Goal: Obtain resource: Download file/media

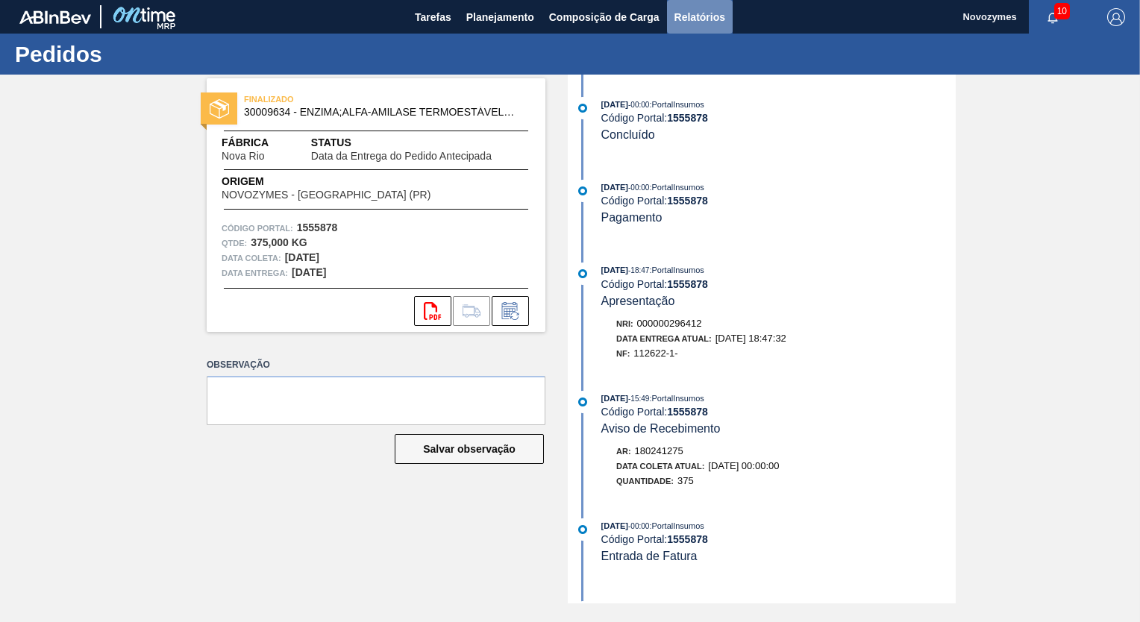
click at [693, 14] on span "Relatórios" at bounding box center [699, 17] width 51 height 18
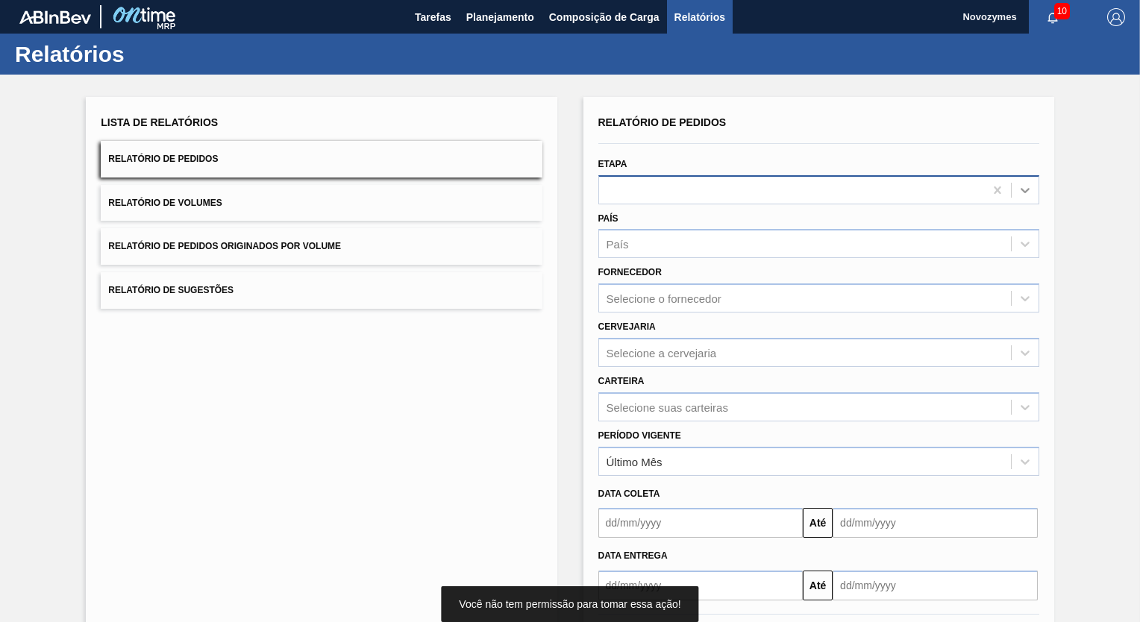
click at [1024, 186] on icon at bounding box center [1024, 190] width 15 height 15
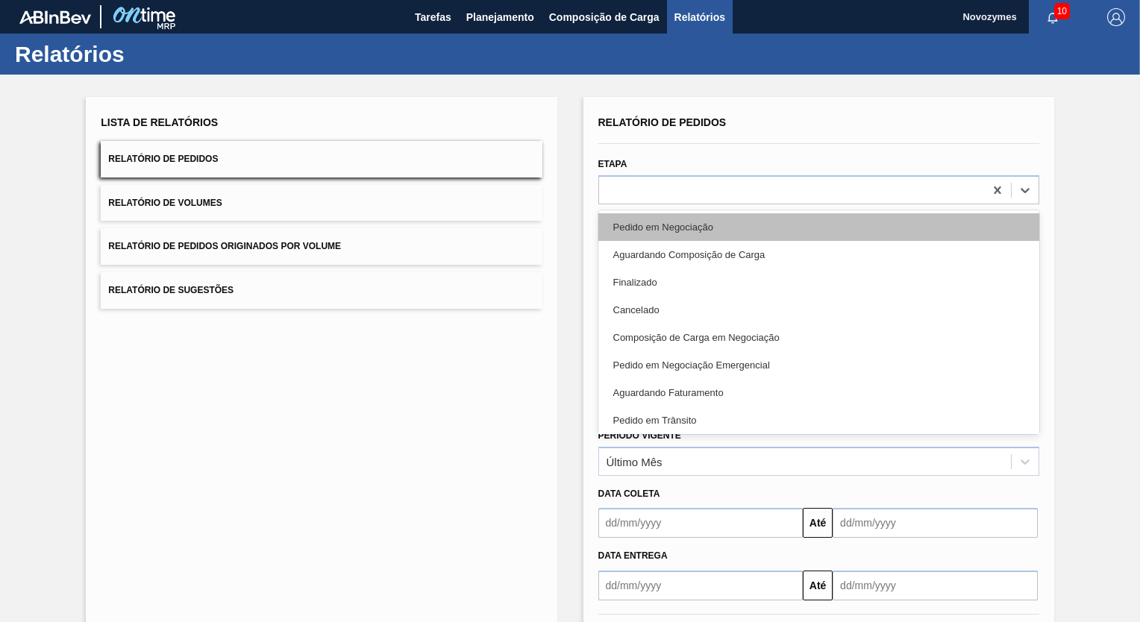
click at [697, 225] on div "Pedido em Negociação" at bounding box center [818, 227] width 441 height 28
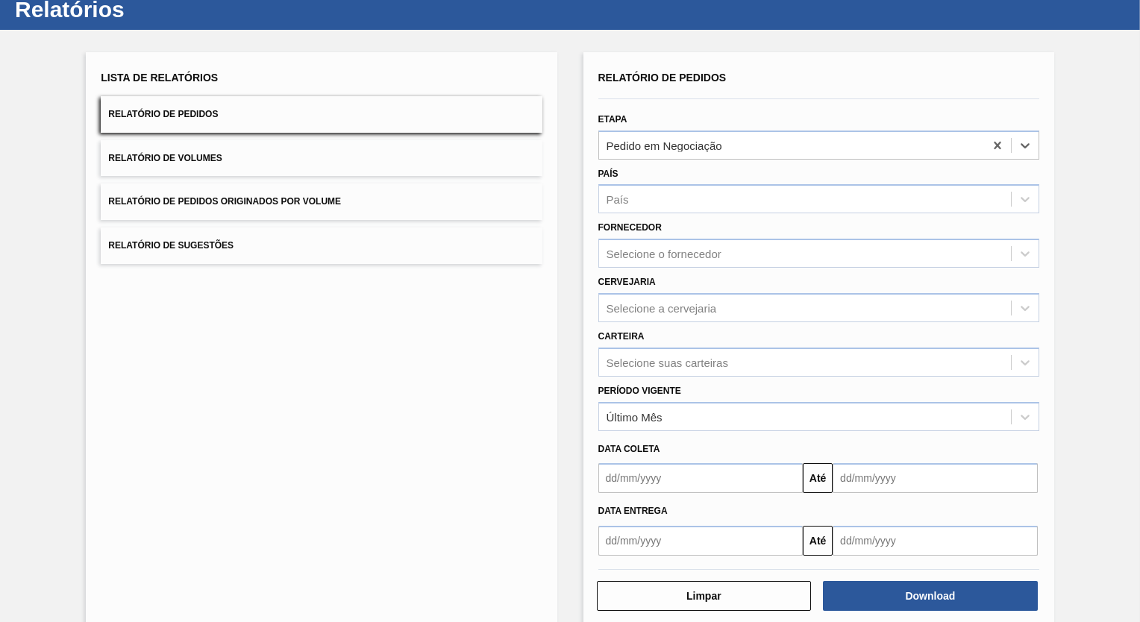
scroll to position [66, 0]
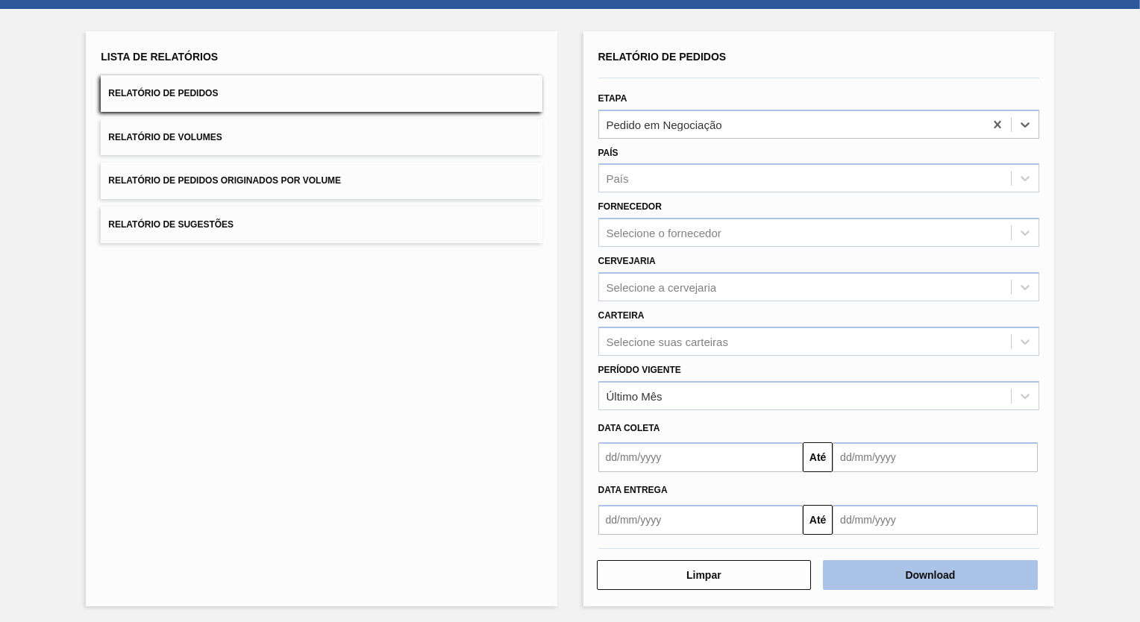
click at [940, 571] on button "Download" at bounding box center [930, 575] width 215 height 30
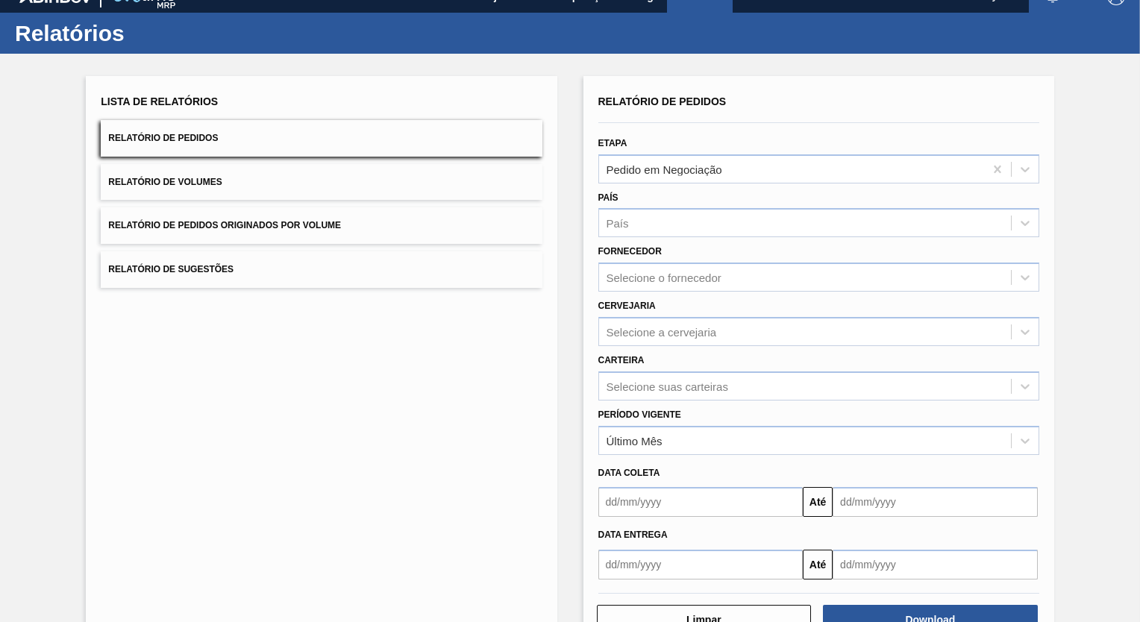
scroll to position [0, 0]
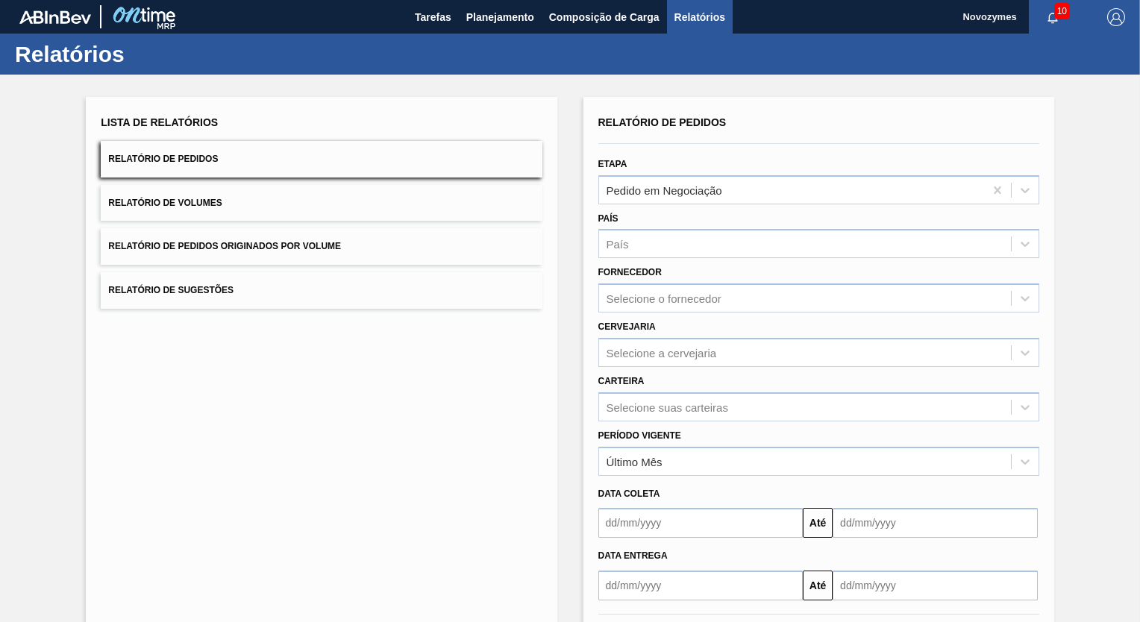
click at [1113, 17] on img "button" at bounding box center [1116, 17] width 18 height 18
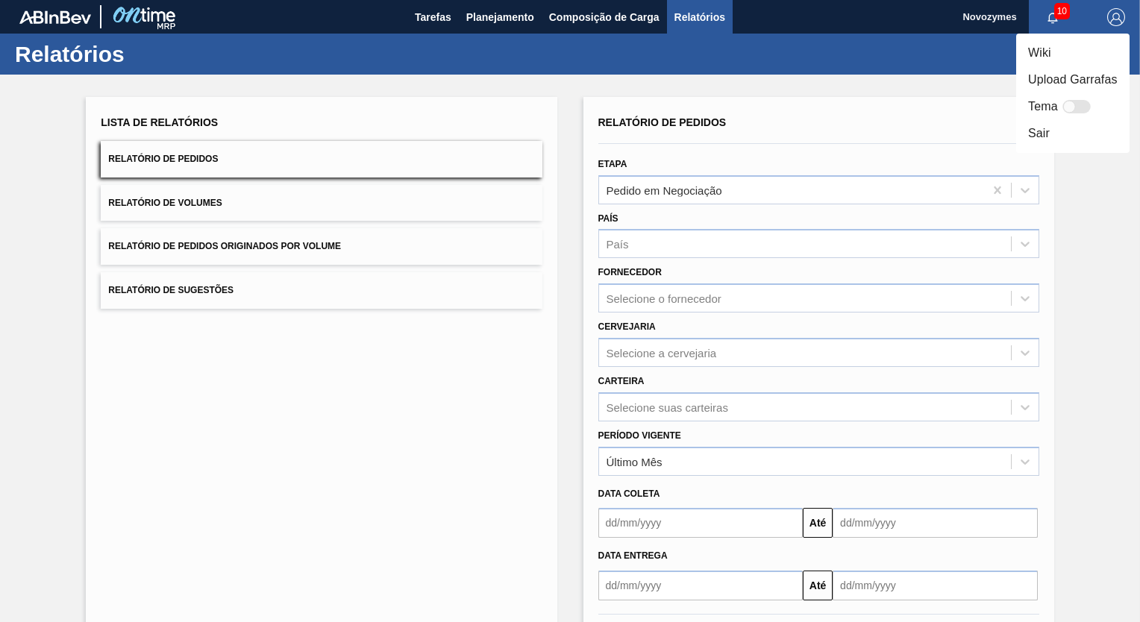
click at [1037, 133] on li "Sair" at bounding box center [1072, 133] width 113 height 27
